Goal: Information Seeking & Learning: Learn about a topic

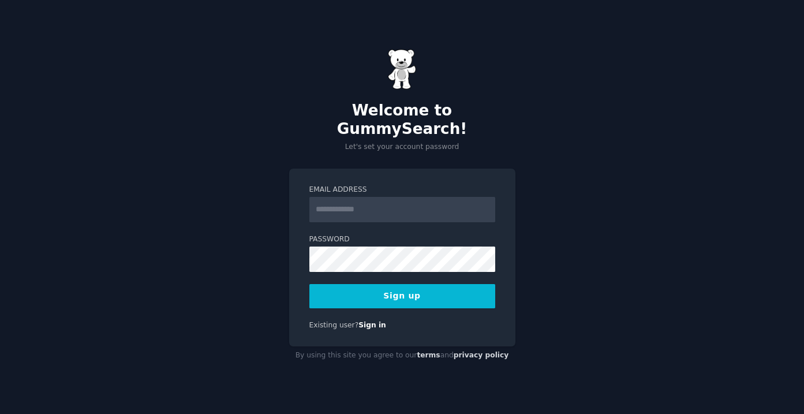
click at [286, 209] on div "Welcome to GummySearch! Let's set your account password Email Address Password …" at bounding box center [402, 207] width 804 height 414
click at [321, 200] on input "Email Address" at bounding box center [402, 209] width 186 height 25
click at [286, 186] on div "Welcome to GummySearch! Let's set your account password Email Address Password …" at bounding box center [402, 207] width 804 height 414
click at [400, 207] on input "Email Address" at bounding box center [402, 209] width 186 height 25
paste input "**********"
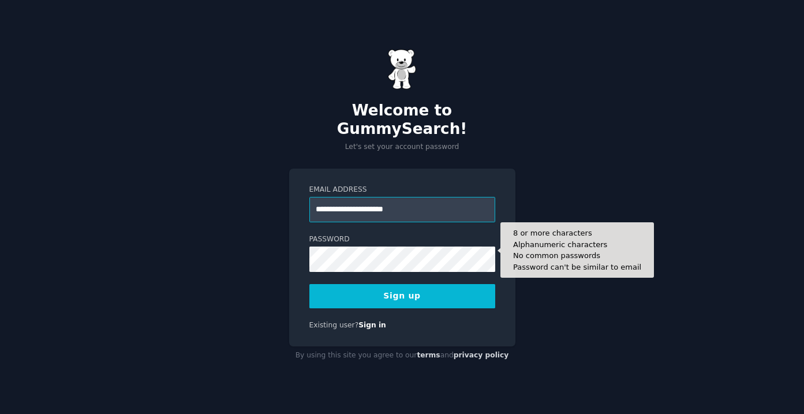
type input "**********"
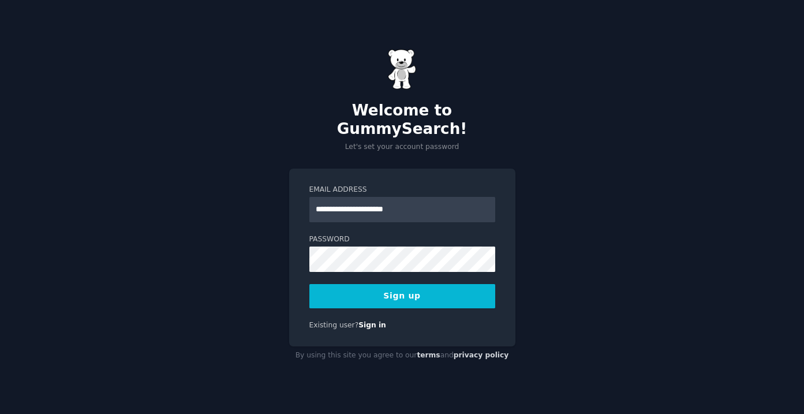
click at [375, 295] on button "Sign up" at bounding box center [402, 296] width 186 height 24
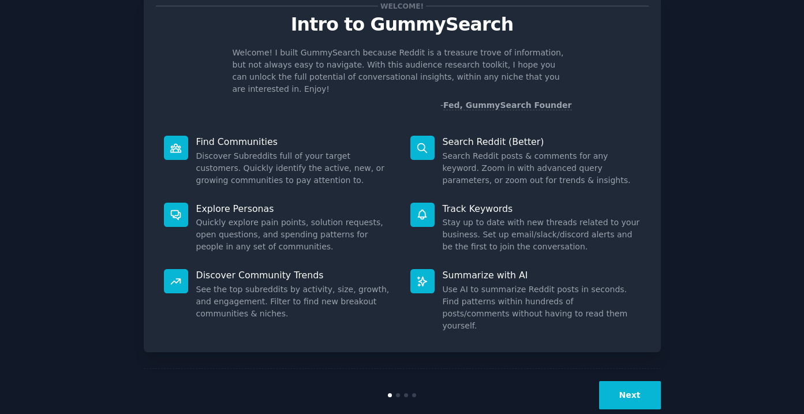
scroll to position [38, 0]
click at [618, 381] on button "Next" at bounding box center [630, 395] width 62 height 28
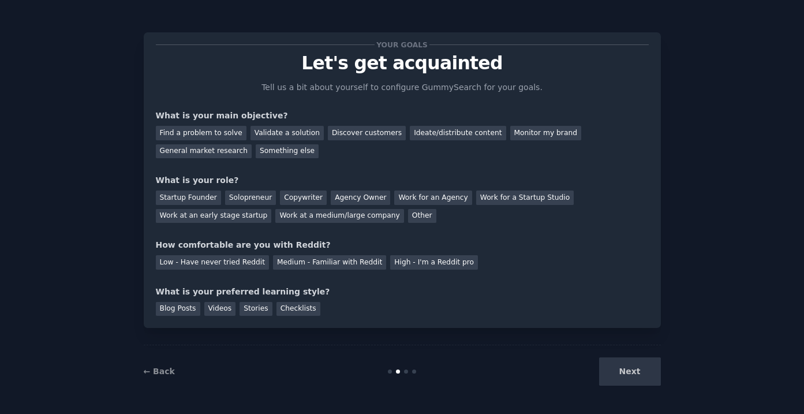
click at [624, 368] on div "Next" at bounding box center [574, 371] width 172 height 28
click at [207, 132] on div "Find a problem to solve" at bounding box center [201, 133] width 91 height 14
click at [201, 196] on div "Startup Founder" at bounding box center [188, 197] width 65 height 14
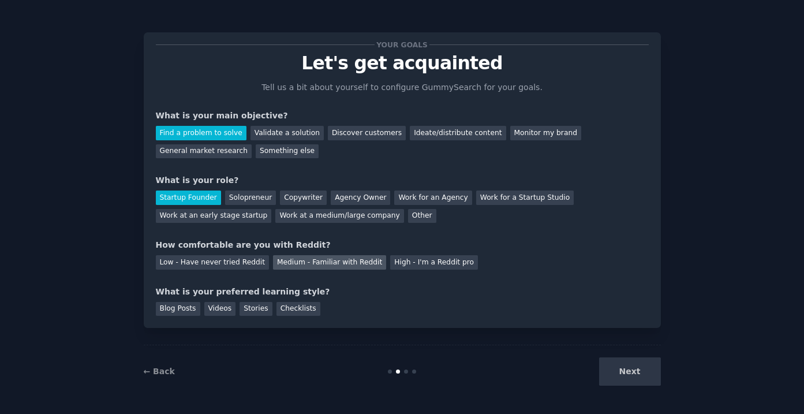
click at [323, 264] on div "Medium - Familiar with Reddit" at bounding box center [329, 262] width 113 height 14
click at [187, 308] on div "Blog Posts" at bounding box center [178, 309] width 44 height 14
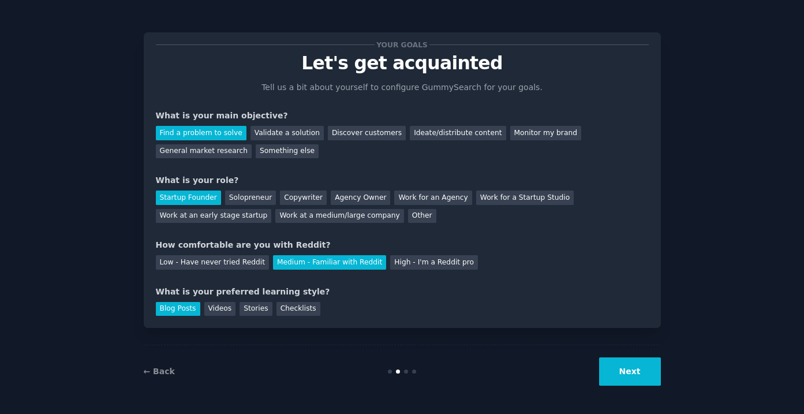
click at [631, 367] on button "Next" at bounding box center [630, 371] width 62 height 28
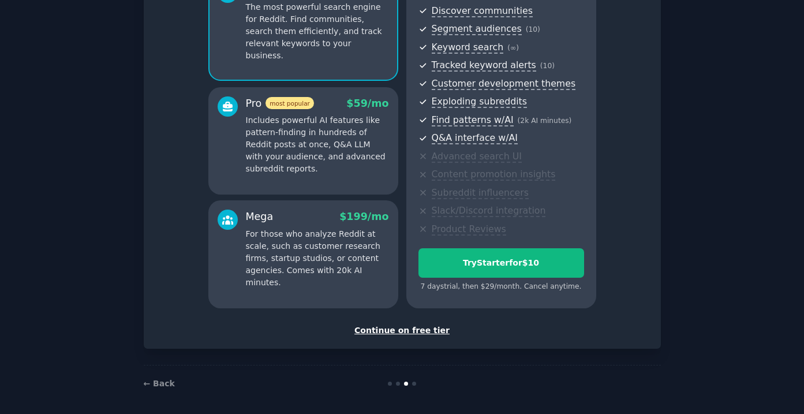
scroll to position [129, 0]
click at [421, 327] on div "Continue on free tier" at bounding box center [402, 331] width 493 height 12
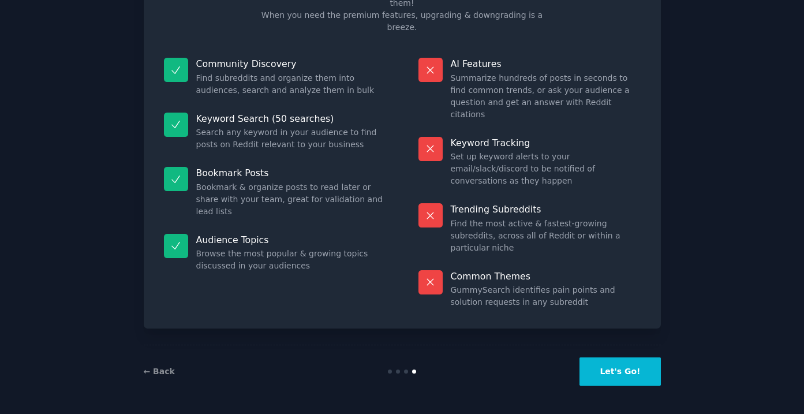
scroll to position [36, 0]
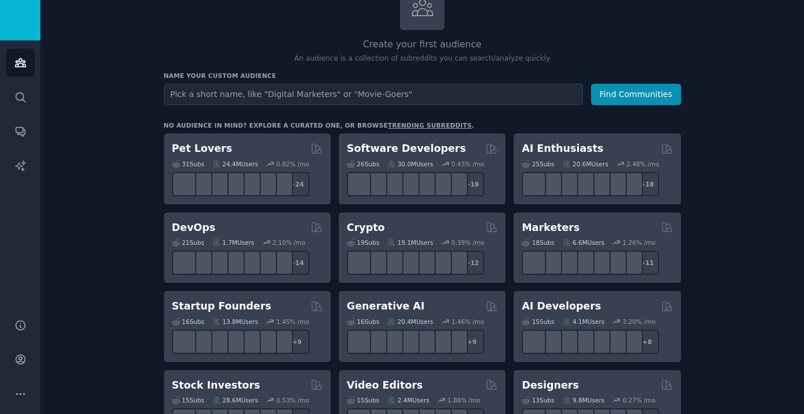
scroll to position [129, 0]
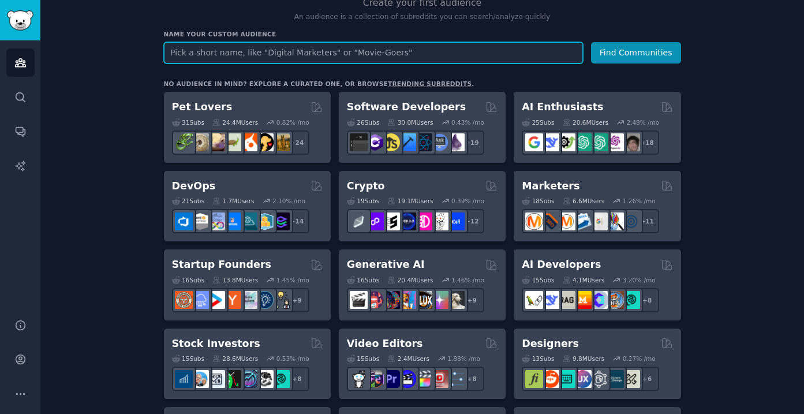
paste input "Certified Public Accountant"
type input "Certified Public Accountant"
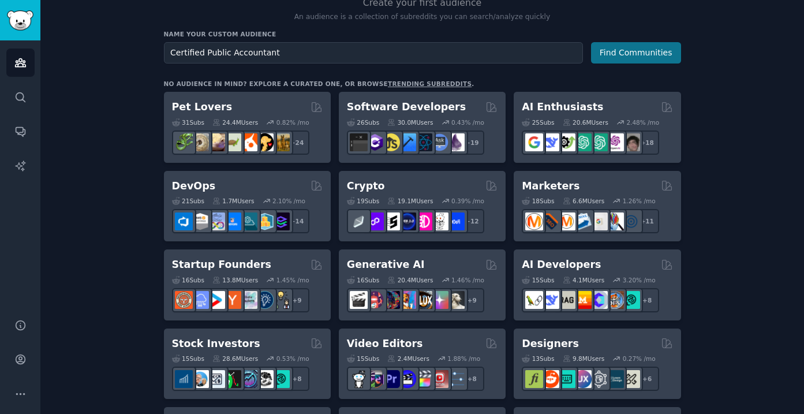
click at [611, 47] on button "Find Communities" at bounding box center [636, 52] width 90 height 21
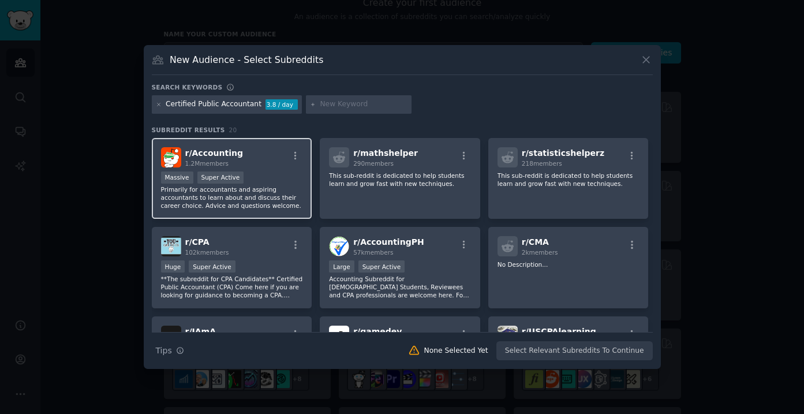
click at [250, 179] on div ">= 95th percentile for submissions / day Massive Super Active" at bounding box center [232, 178] width 142 height 14
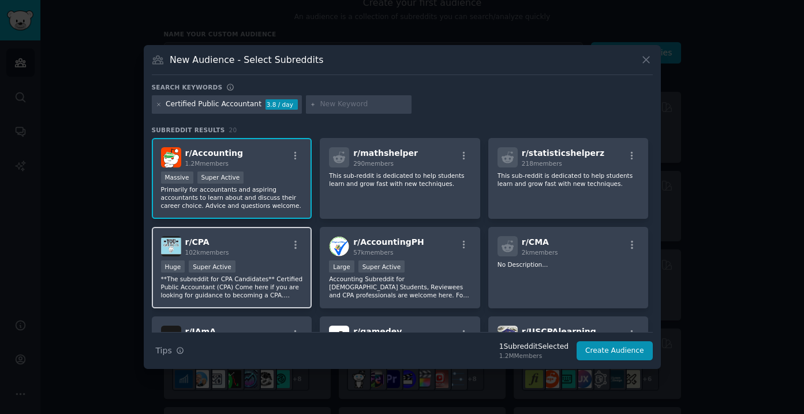
click at [255, 239] on div "r/ CPA 102k members" at bounding box center [232, 246] width 142 height 20
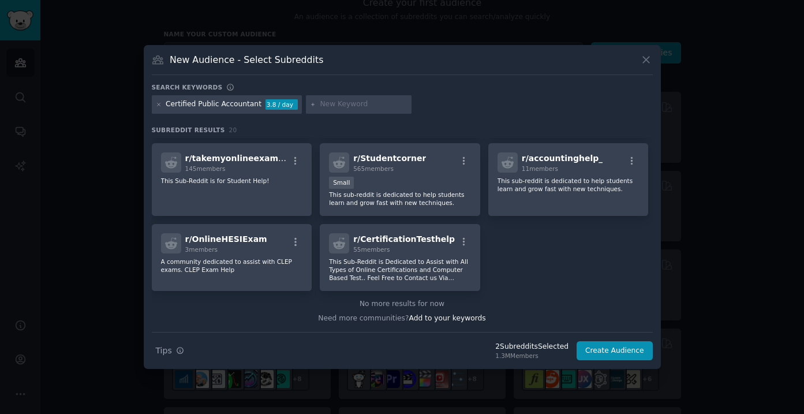
scroll to position [426, 0]
click at [602, 347] on button "Create Audience" at bounding box center [614, 351] width 76 height 20
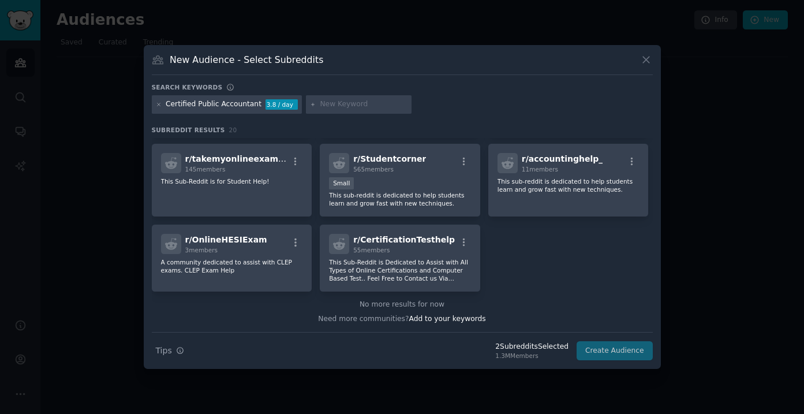
scroll to position [0, 0]
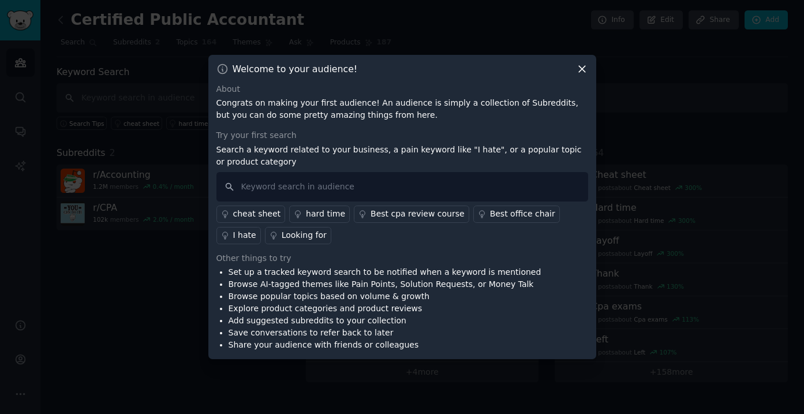
click at [580, 67] on icon at bounding box center [582, 69] width 6 height 6
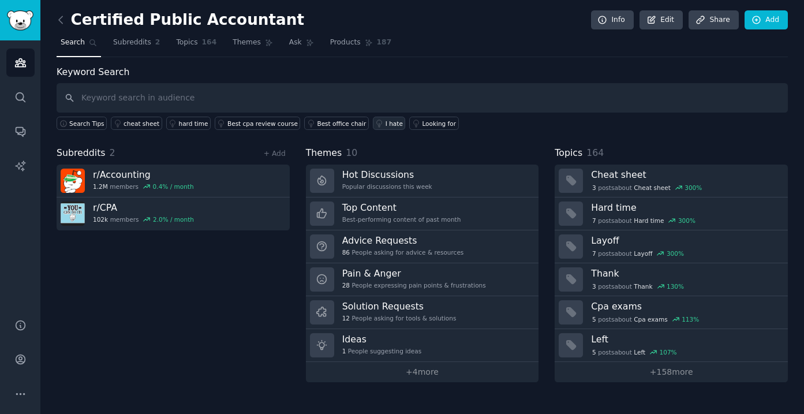
click at [385, 124] on div "I hate" at bounding box center [393, 123] width 17 height 8
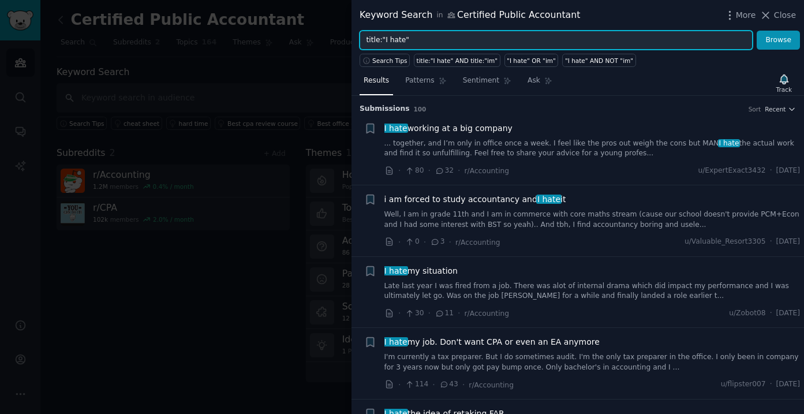
click at [398, 40] on input "title:"I hate"" at bounding box center [555, 41] width 393 height 20
type input "title:"How do you""
click at [778, 40] on button "Browse" at bounding box center [777, 41] width 43 height 20
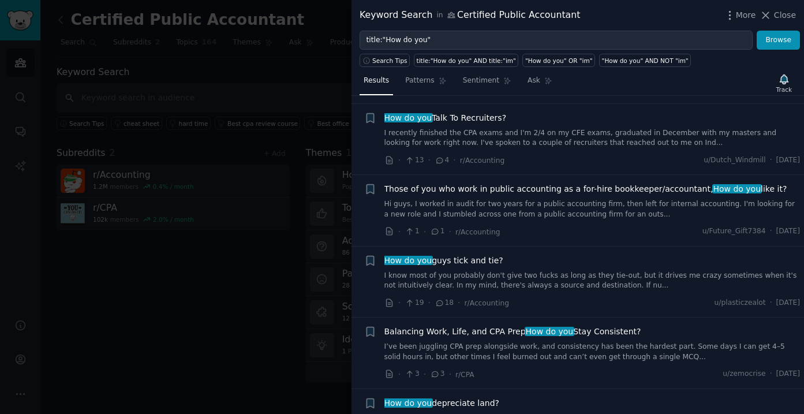
scroll to position [596, 0]
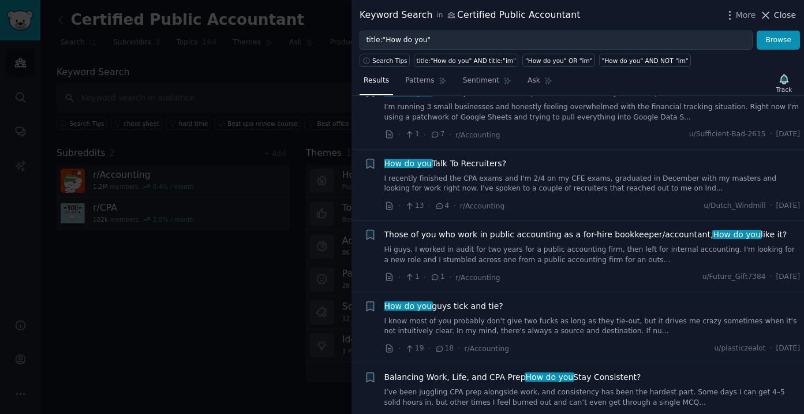
click at [771, 12] on icon at bounding box center [765, 15] width 12 height 12
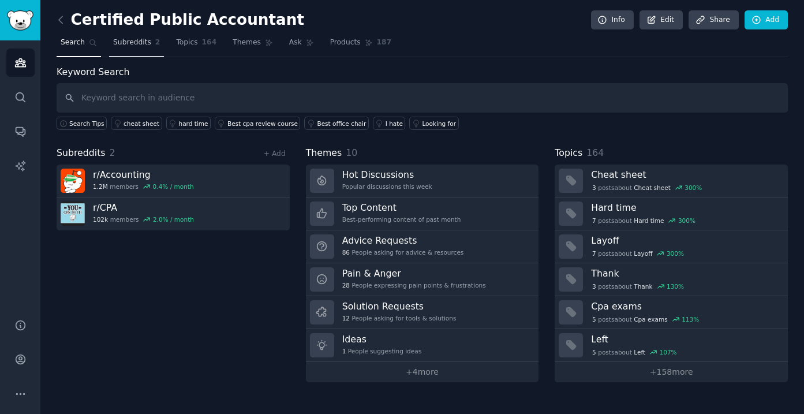
click at [138, 52] on link "Subreddits 2" at bounding box center [136, 45] width 55 height 24
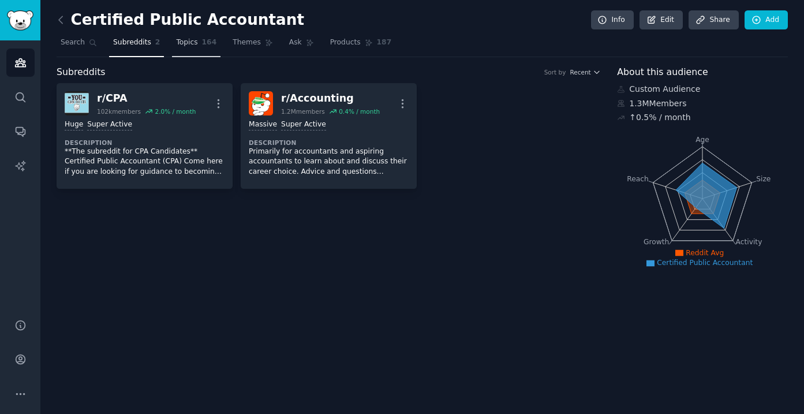
click at [182, 46] on span "Topics" at bounding box center [186, 42] width 21 height 10
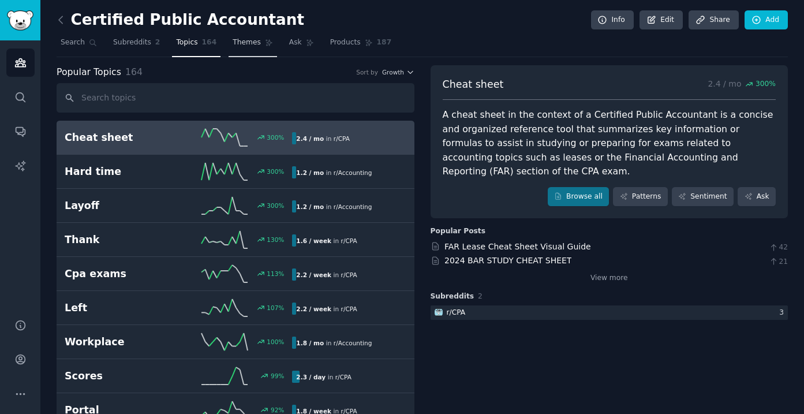
click at [256, 46] on span "Themes" at bounding box center [246, 42] width 28 height 10
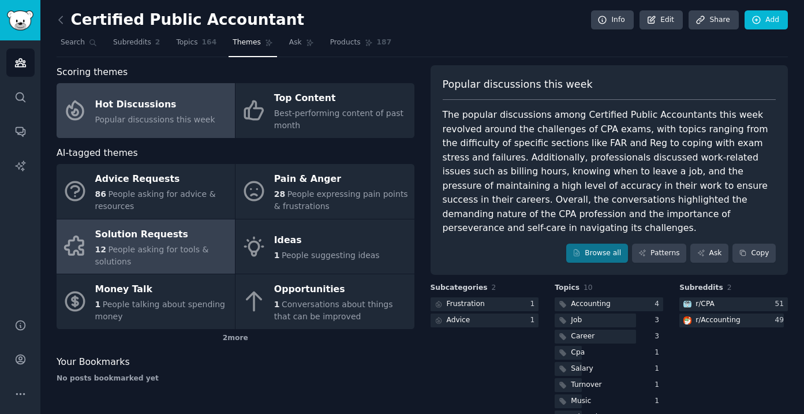
click at [163, 248] on span "People asking for tools & solutions" at bounding box center [152, 255] width 114 height 21
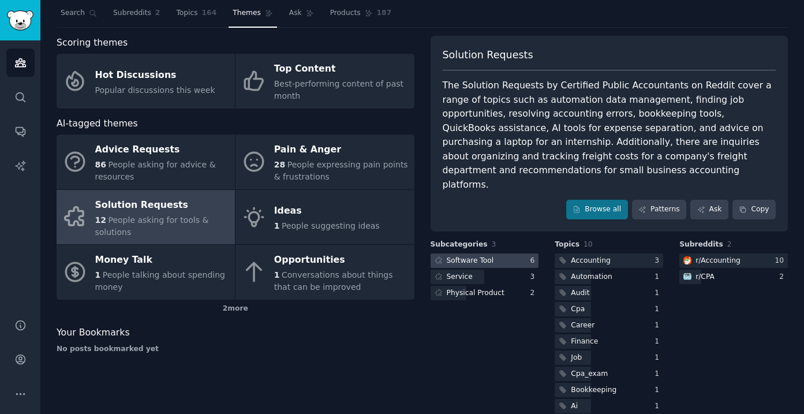
click at [483, 256] on div "Software Tool" at bounding box center [470, 261] width 47 height 10
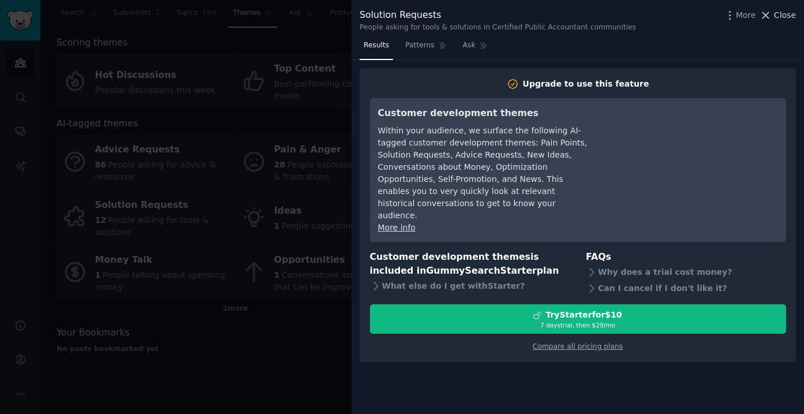
click at [782, 17] on span "Close" at bounding box center [785, 15] width 22 height 12
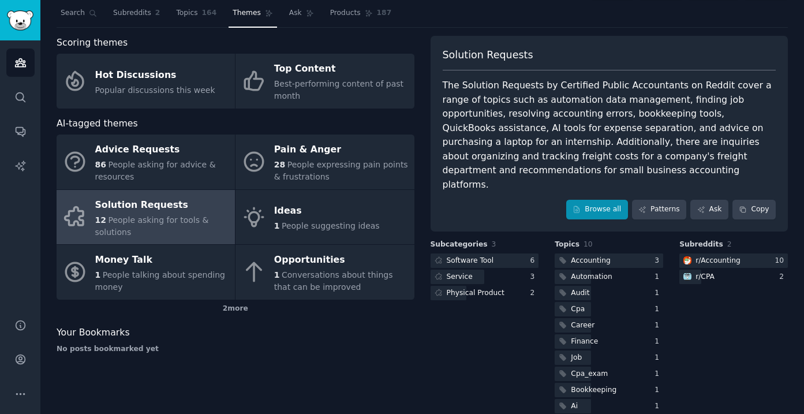
click at [592, 200] on link "Browse all" at bounding box center [597, 210] width 62 height 20
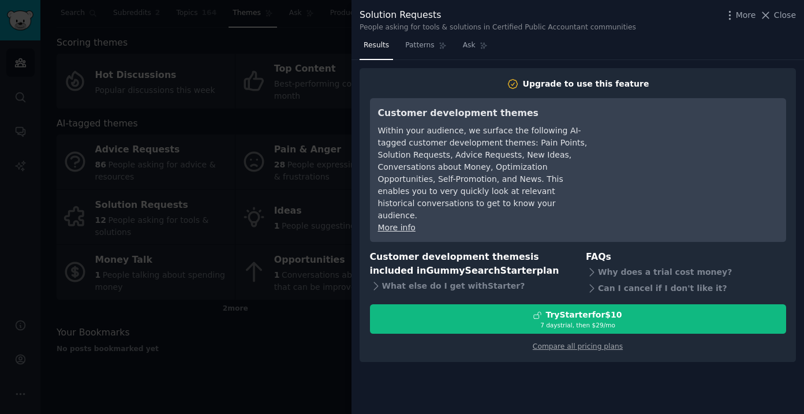
click at [411, 35] on div "Solution Requests People asking for tools & solutions in Certified Public Accou…" at bounding box center [577, 18] width 452 height 36
click at [418, 42] on span "Patterns" at bounding box center [419, 45] width 29 height 10
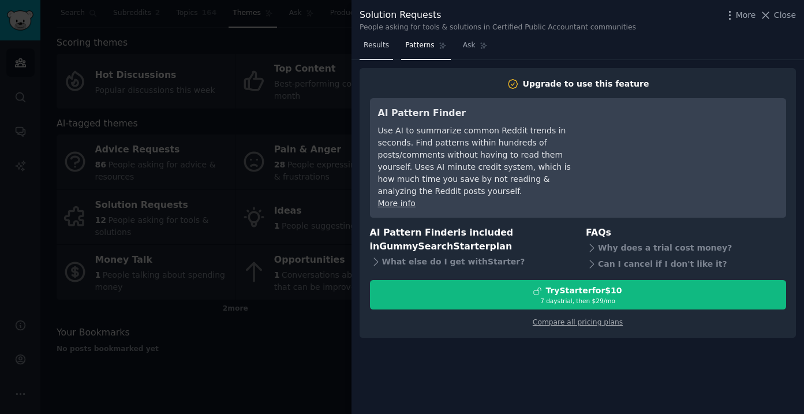
click at [378, 42] on span "Results" at bounding box center [375, 45] width 25 height 10
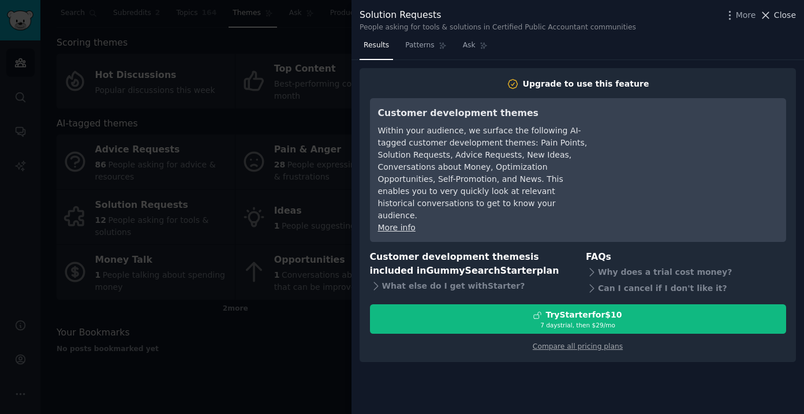
click at [777, 14] on span "Close" at bounding box center [785, 15] width 22 height 12
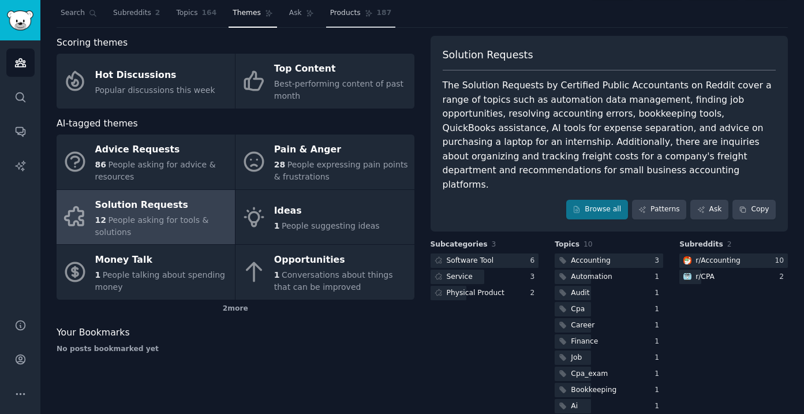
click at [340, 14] on span "Products" at bounding box center [345, 13] width 31 height 10
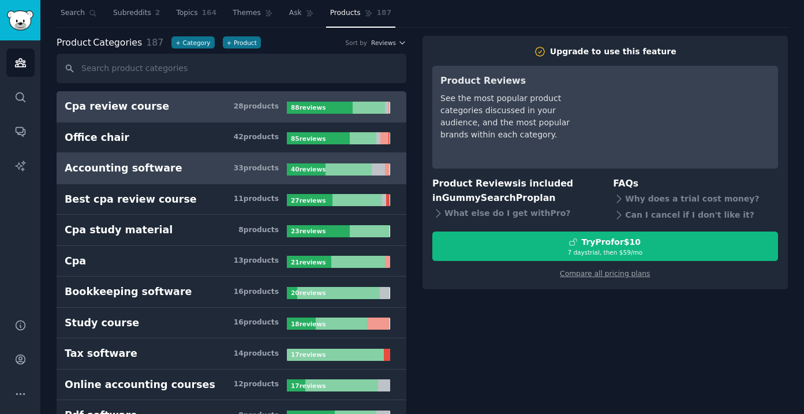
click at [110, 167] on div "Accounting software" at bounding box center [124, 168] width 118 height 14
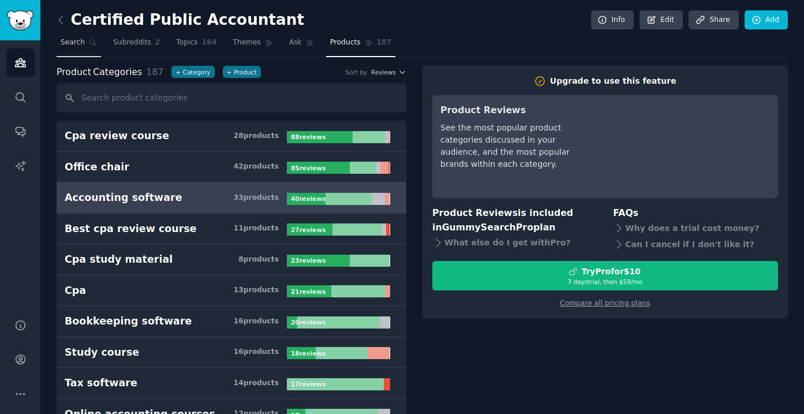
click at [74, 46] on span "Search" at bounding box center [73, 42] width 24 height 10
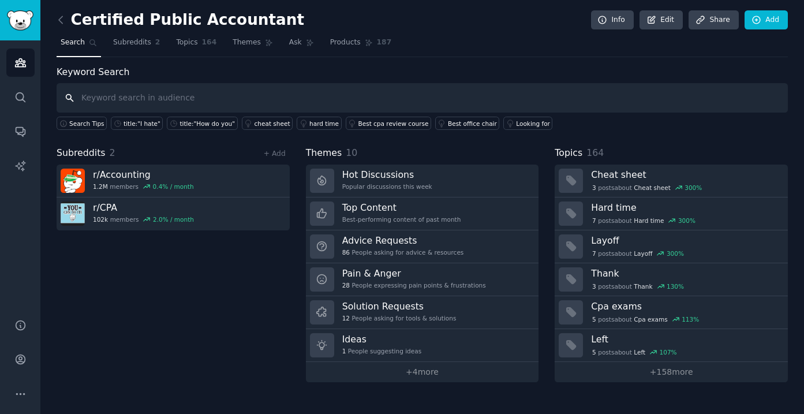
click at [134, 98] on input "text" at bounding box center [422, 97] width 731 height 29
paste input "QuickBooks"
type input "QuickBooks"
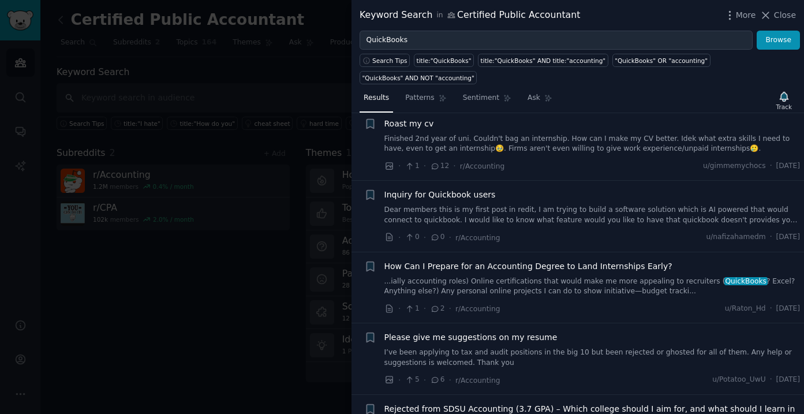
scroll to position [2482, 0]
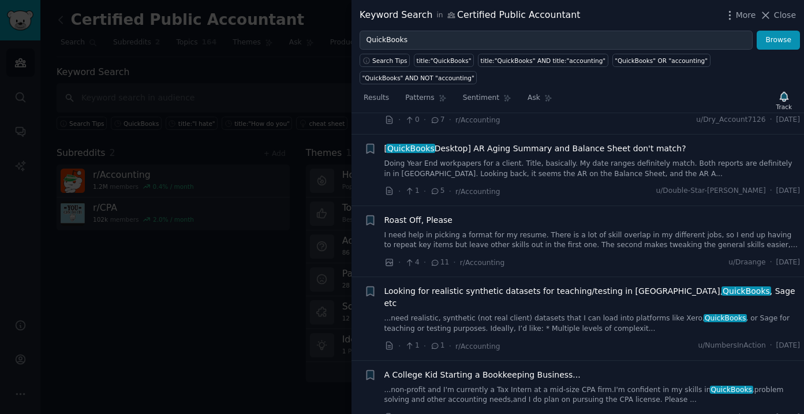
scroll to position [1766, 0]
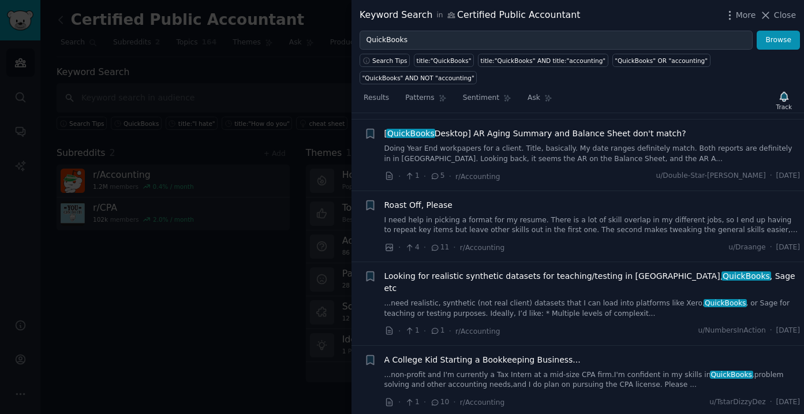
click at [523, 144] on link "Doing Year End workpapers for a client. Title, basically. My date ranges defini…" at bounding box center [592, 154] width 416 height 20
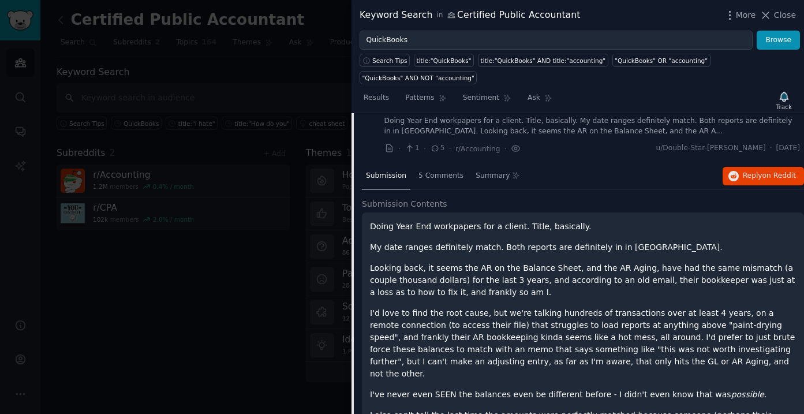
scroll to position [1550, 0]
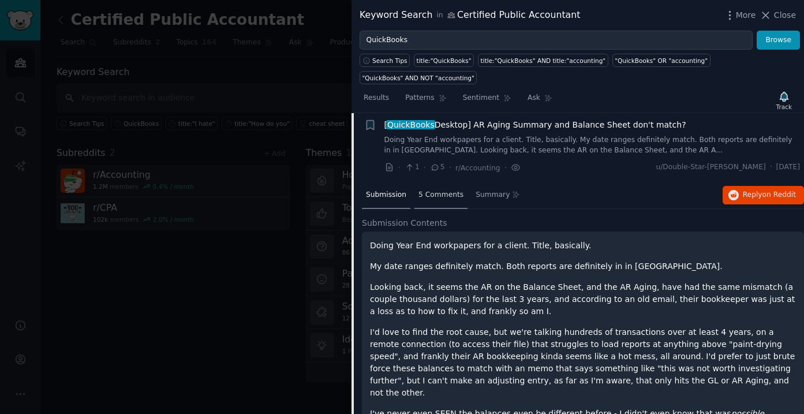
click at [441, 190] on span "5 Comments" at bounding box center [440, 195] width 45 height 10
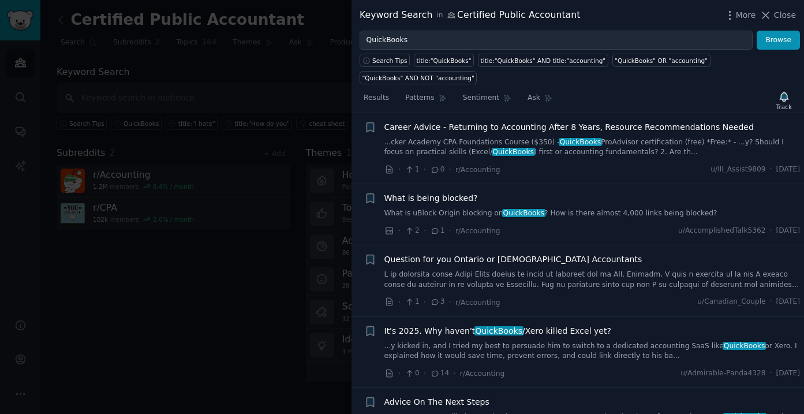
scroll to position [2335, 0]
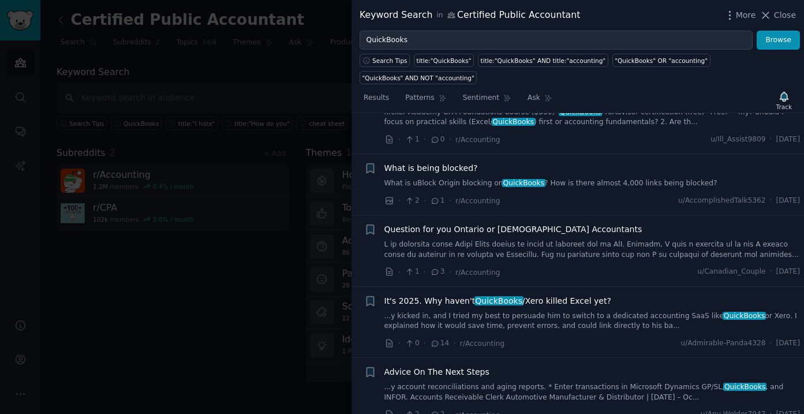
click at [552, 311] on link "...y kicked in, and I tried my best to persuade him to switch to a dedicated ac…" at bounding box center [592, 321] width 416 height 20
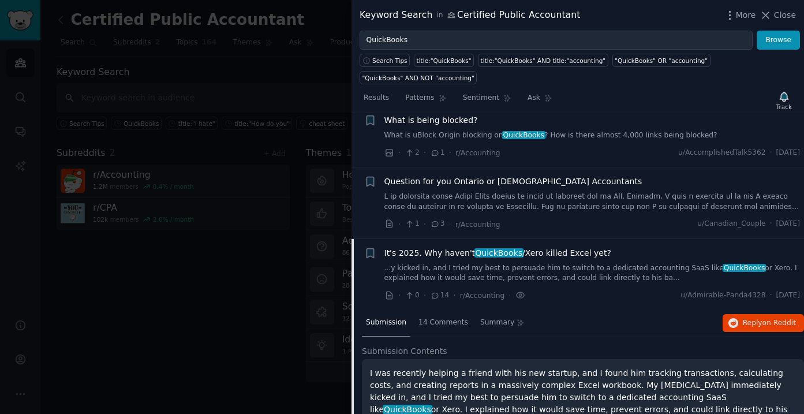
scroll to position [2210, 0]
click at [744, 317] on span "Reply on Reddit" at bounding box center [768, 322] width 53 height 10
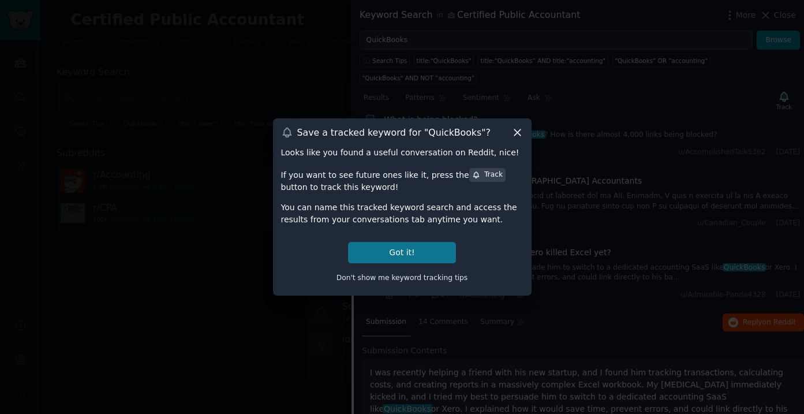
click at [402, 257] on button "Got it!" at bounding box center [401, 252] width 107 height 21
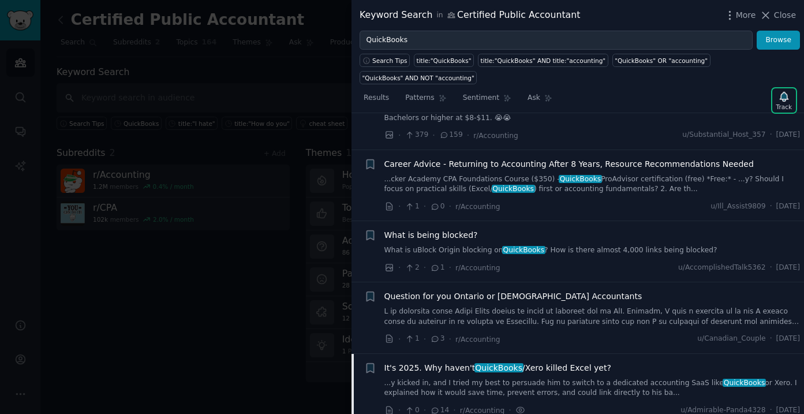
scroll to position [1984, 0]
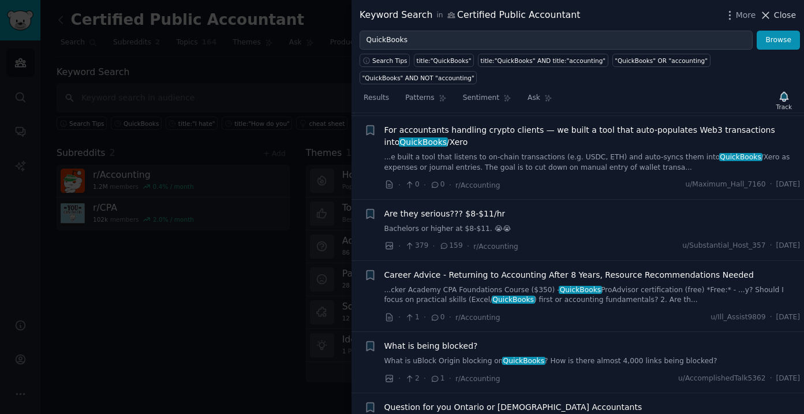
click at [769, 18] on icon at bounding box center [766, 15] width 6 height 6
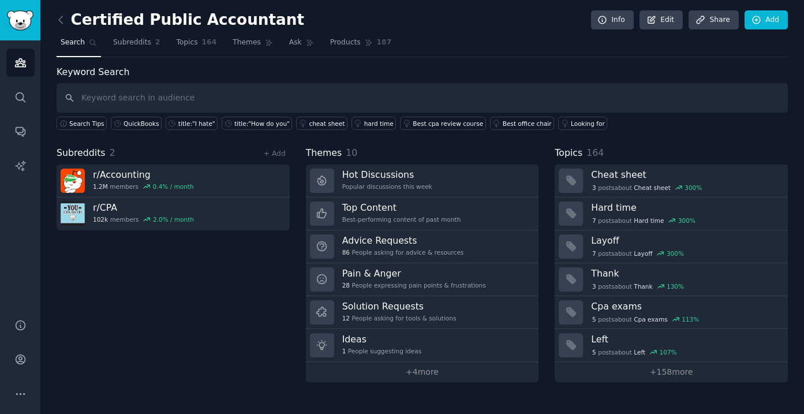
click at [222, 300] on div "Subreddits 2 + Add r/ Accounting 1.2M members 0.4 % / month r/ CPA 102k members…" at bounding box center [173, 264] width 233 height 236
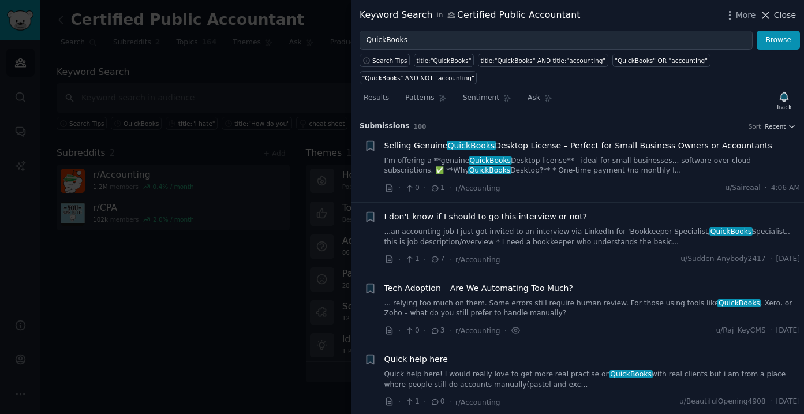
click at [771, 15] on icon at bounding box center [765, 15] width 12 height 12
